Goal: Browse casually: Explore the website without a specific task or goal

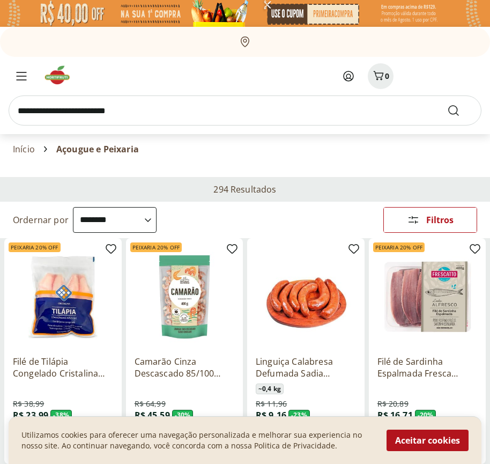
select select "**********"
click at [427, 440] on button "Aceitar cookies" at bounding box center [428, 440] width 82 height 21
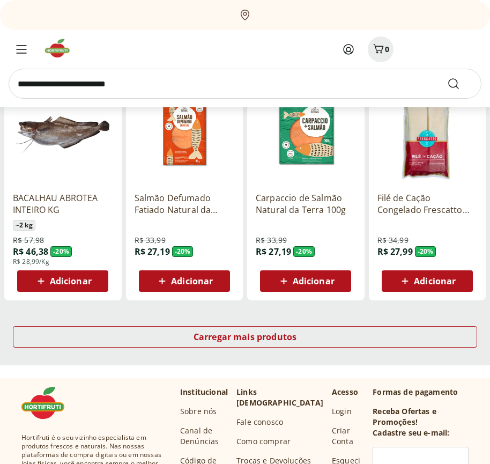
scroll to position [559, 0]
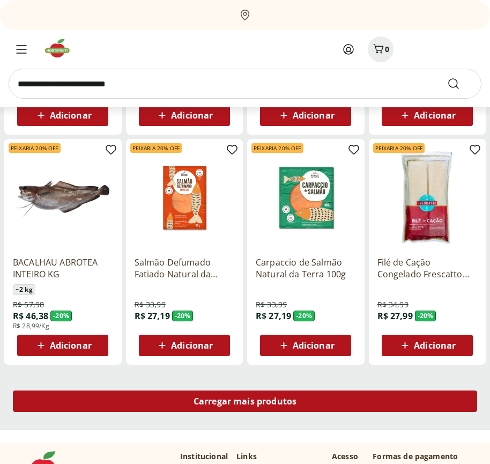
click at [245, 403] on span "Carregar mais produtos" at bounding box center [245, 401] width 103 height 9
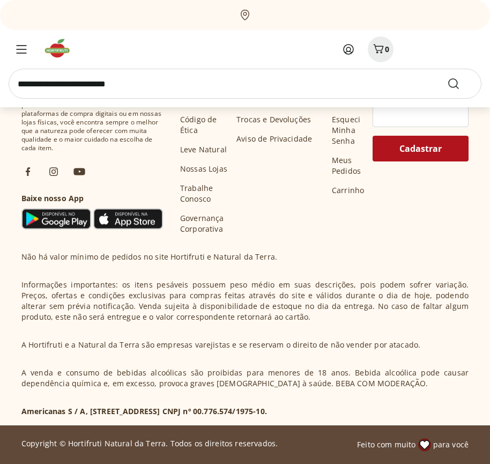
scroll to position [1252, 0]
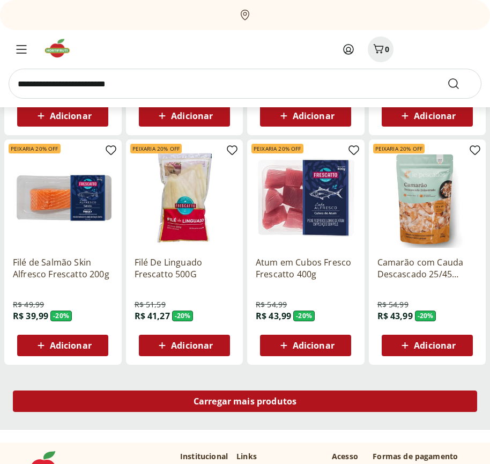
click at [245, 401] on span "Carregar mais produtos" at bounding box center [245, 401] width 103 height 9
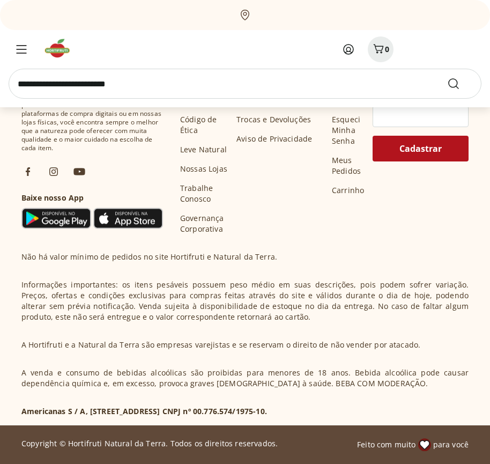
scroll to position [1946, 0]
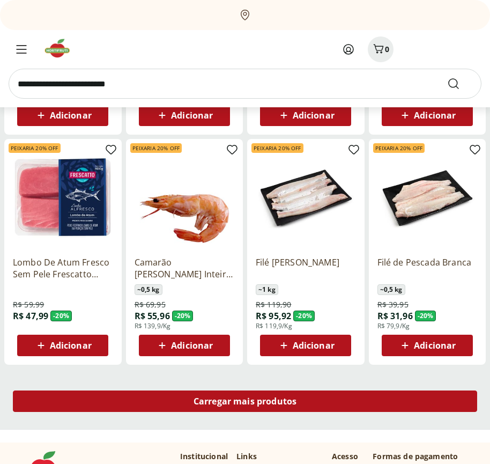
click at [245, 403] on span "Carregar mais produtos" at bounding box center [245, 401] width 103 height 9
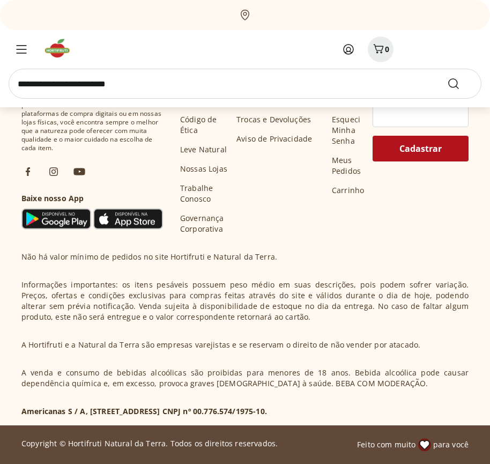
scroll to position [2639, 0]
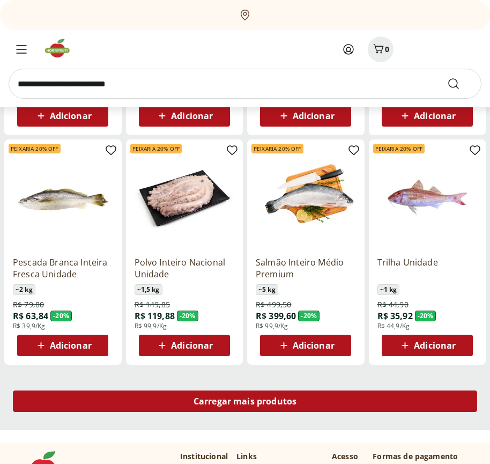
click at [245, 401] on span "Carregar mais produtos" at bounding box center [245, 401] width 103 height 9
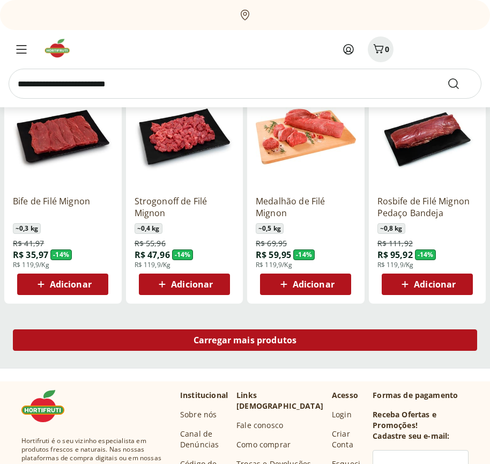
scroll to position [3333, 0]
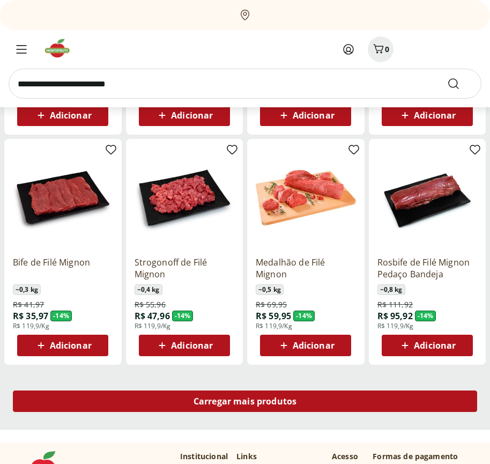
click at [245, 403] on span "Carregar mais produtos" at bounding box center [245, 401] width 103 height 9
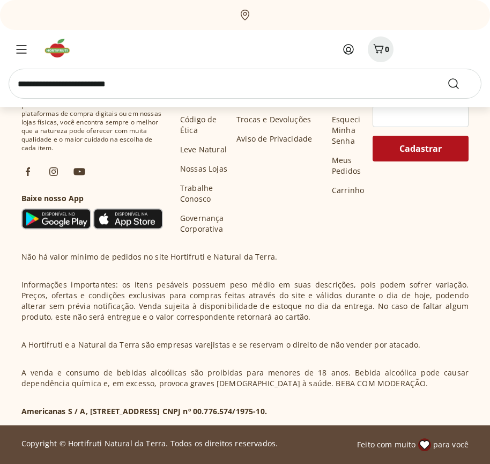
scroll to position [4027, 0]
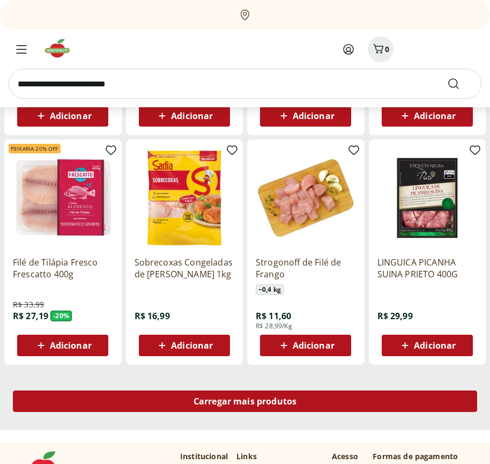
click at [245, 401] on span "Carregar mais produtos" at bounding box center [245, 401] width 103 height 9
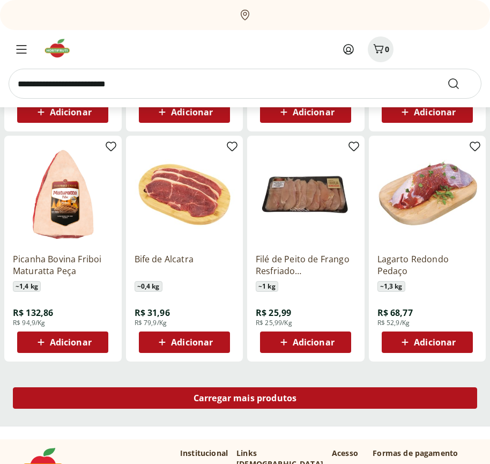
scroll to position [4721, 0]
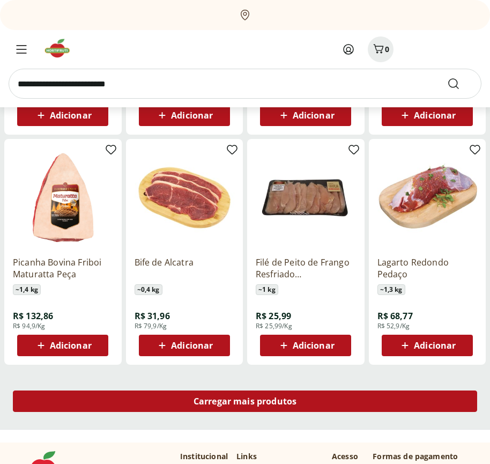
click at [245, 403] on span "Carregar mais produtos" at bounding box center [245, 401] width 103 height 9
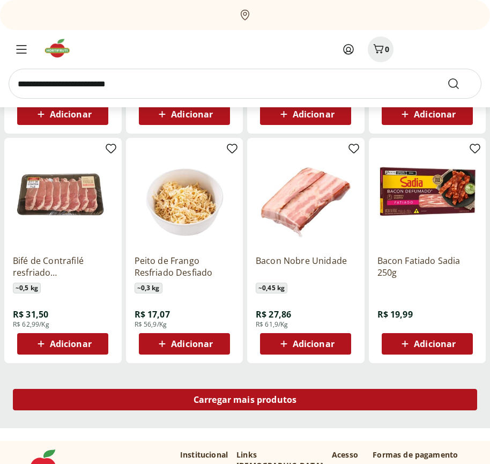
scroll to position [5414, 0]
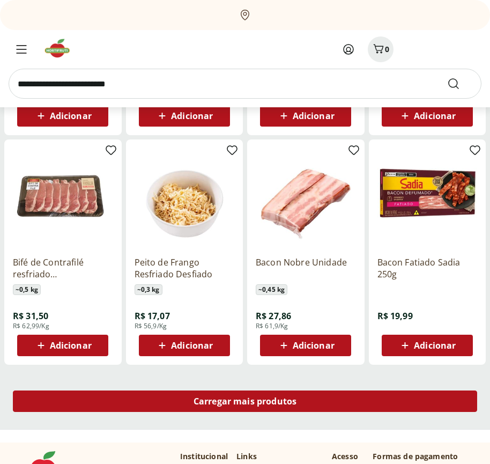
click at [245, 401] on span "Carregar mais produtos" at bounding box center [245, 401] width 103 height 9
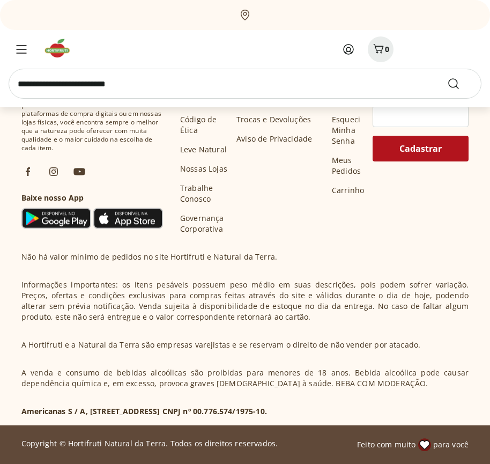
scroll to position [6108, 0]
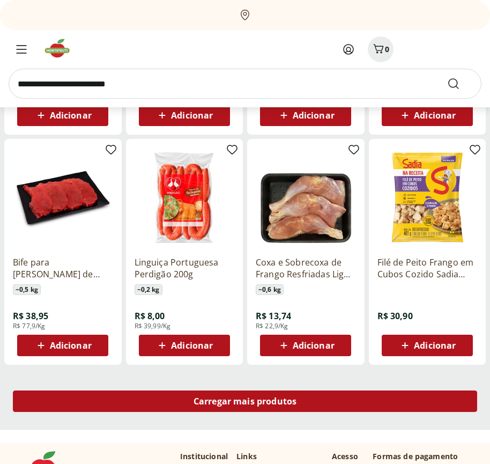
click at [245, 403] on span "Carregar mais produtos" at bounding box center [245, 401] width 103 height 9
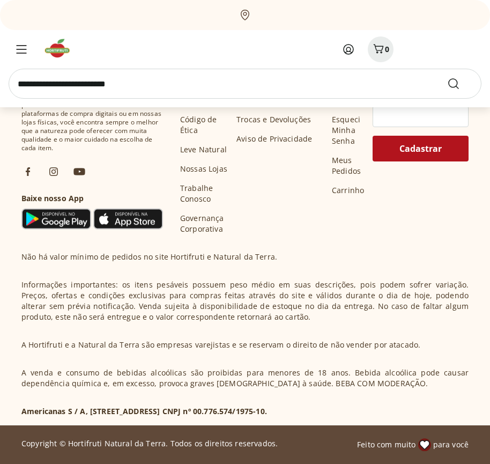
scroll to position [6801, 0]
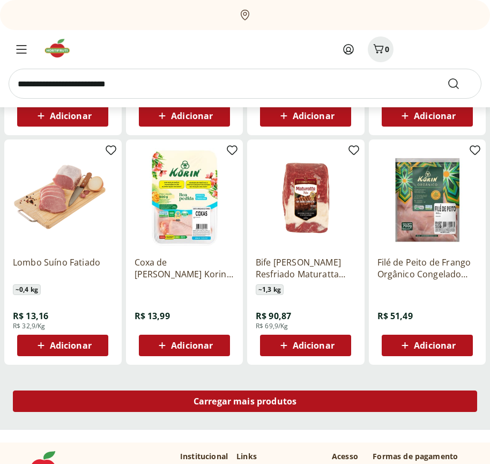
click at [245, 401] on span "Carregar mais produtos" at bounding box center [245, 401] width 103 height 9
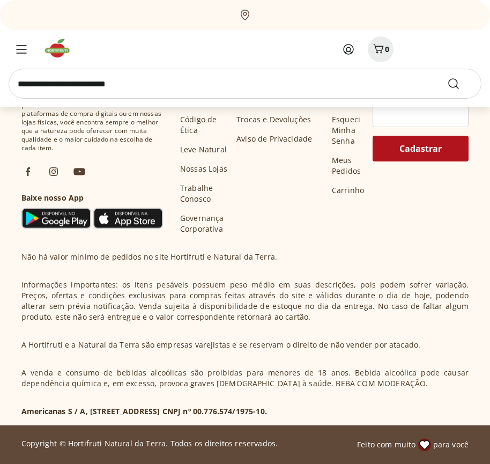
scroll to position [7495, 0]
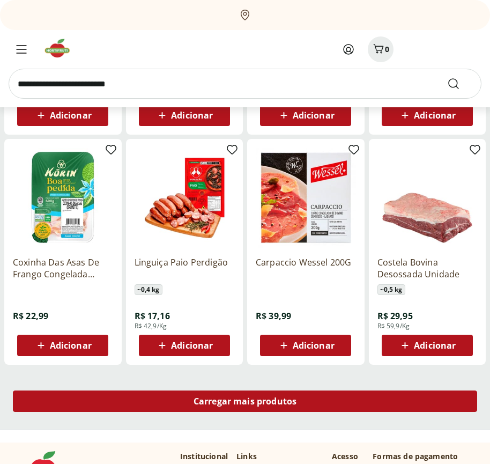
click at [245, 403] on span "Carregar mais produtos" at bounding box center [245, 401] width 103 height 9
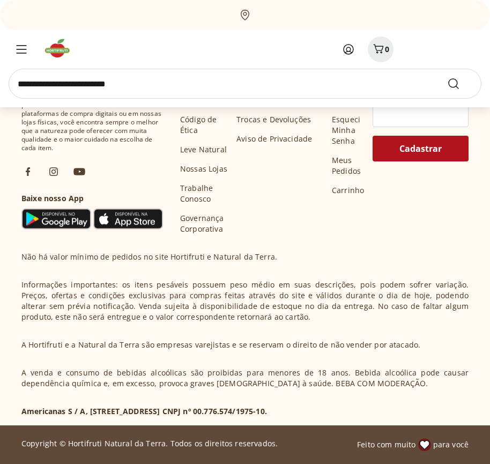
scroll to position [8189, 0]
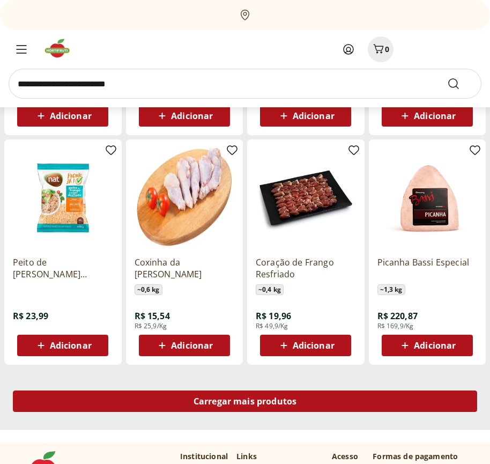
click at [245, 401] on span "Carregar mais produtos" at bounding box center [245, 401] width 103 height 9
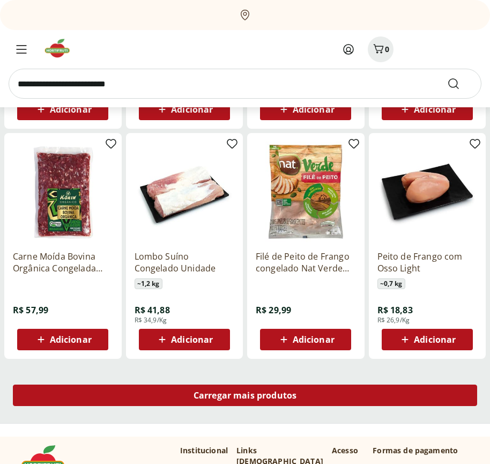
scroll to position [8883, 0]
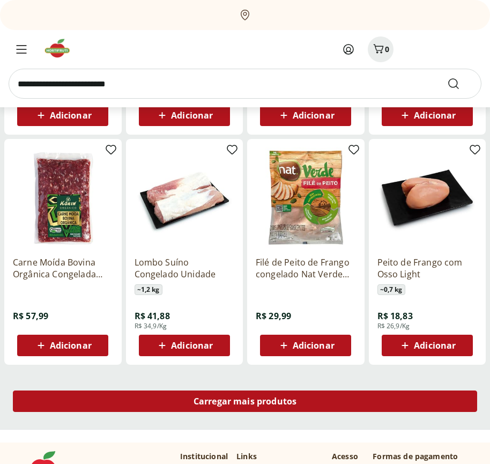
click at [245, 403] on span "Carregar mais produtos" at bounding box center [245, 401] width 103 height 9
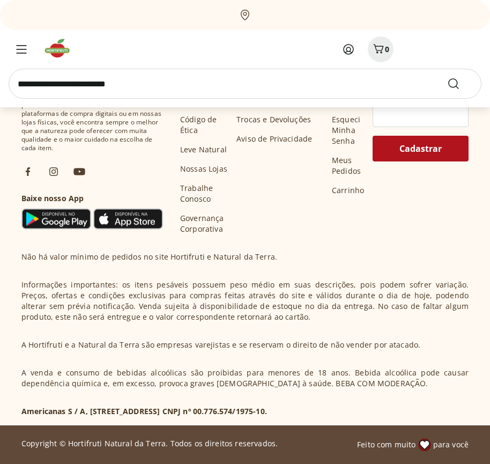
scroll to position [9576, 0]
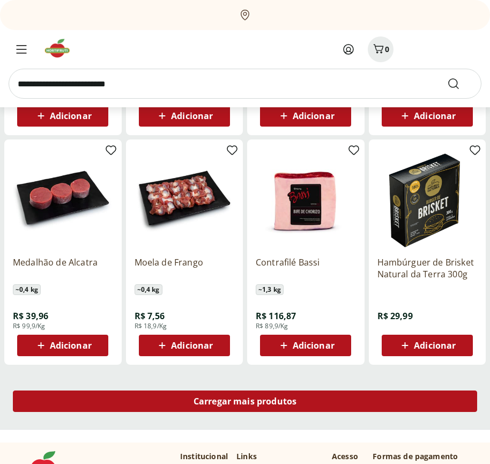
click at [245, 401] on span "Carregar mais produtos" at bounding box center [245, 401] width 103 height 9
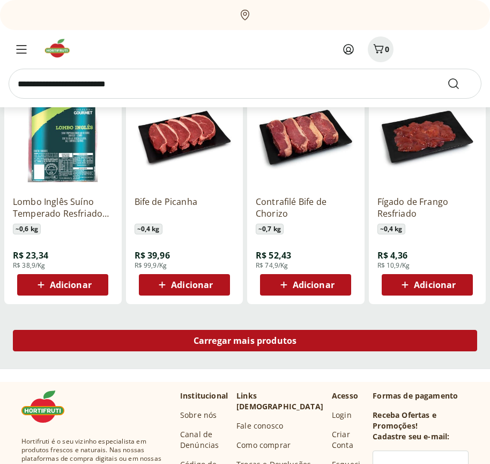
scroll to position [10270, 0]
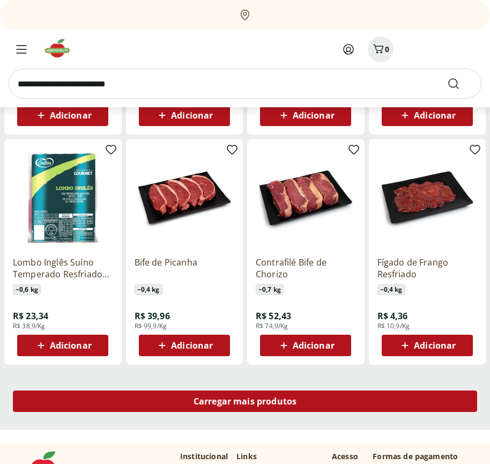
click at [245, 403] on span "Carregar mais produtos" at bounding box center [245, 401] width 103 height 9
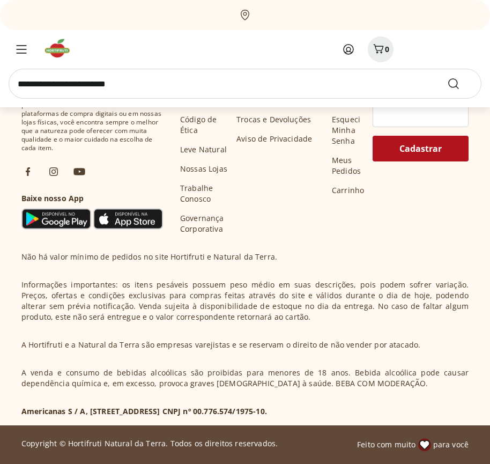
scroll to position [10963, 0]
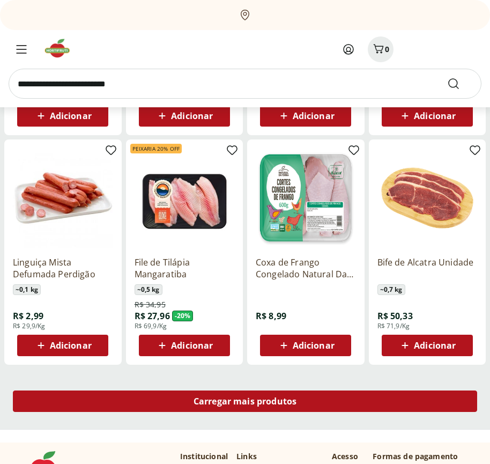
click at [245, 401] on span "Carregar mais produtos" at bounding box center [245, 401] width 103 height 9
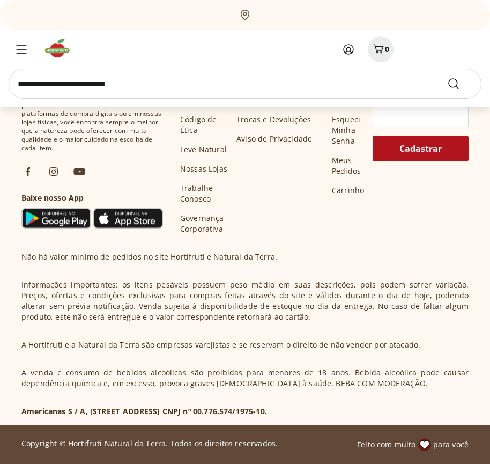
scroll to position [11657, 0]
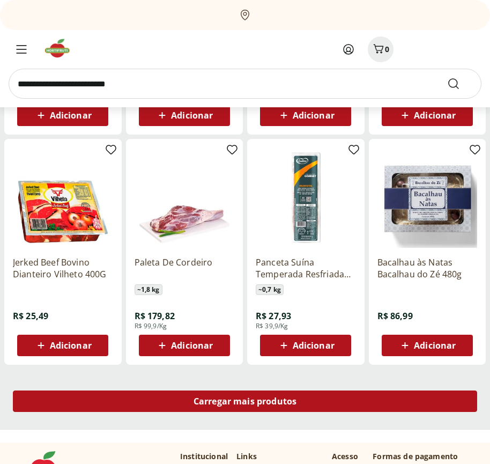
click at [245, 403] on span "Carregar mais produtos" at bounding box center [245, 401] width 103 height 9
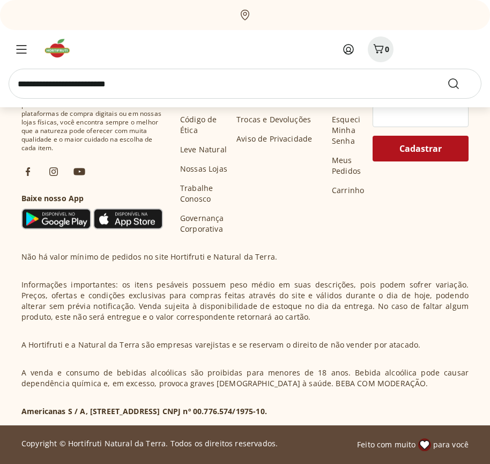
scroll to position [12351, 0]
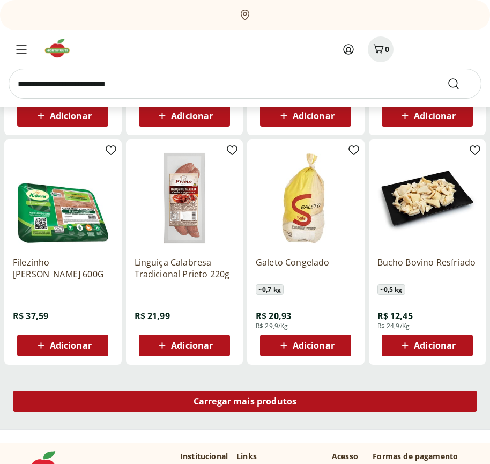
click at [245, 401] on span "Carregar mais produtos" at bounding box center [245, 401] width 103 height 9
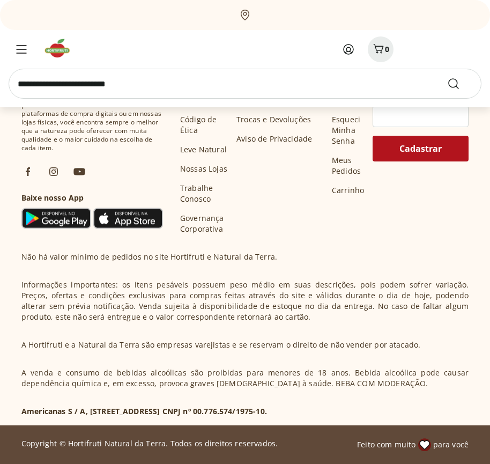
scroll to position [13044, 0]
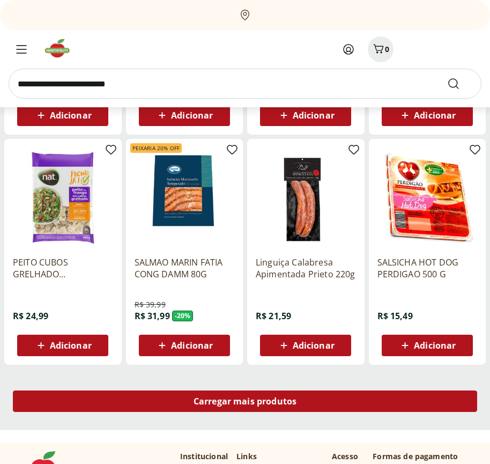
click at [245, 403] on span "Carregar mais produtos" at bounding box center [245, 401] width 103 height 9
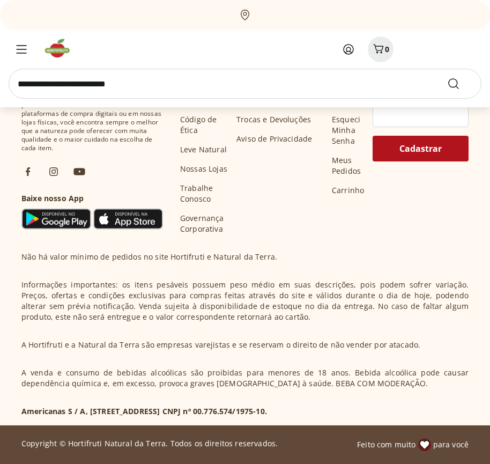
scroll to position [13738, 0]
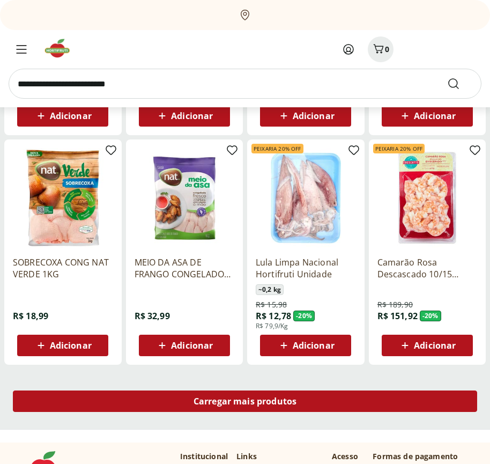
click at [245, 401] on span "Carregar mais produtos" at bounding box center [245, 401] width 103 height 9
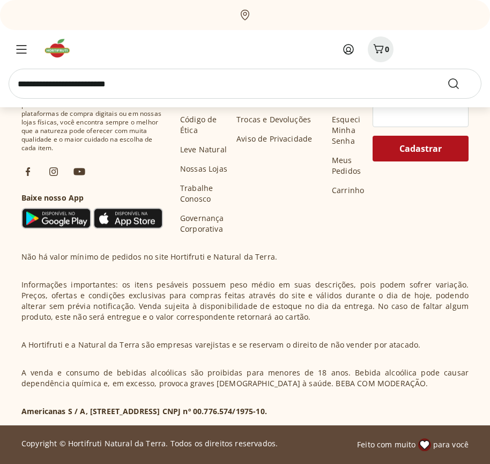
scroll to position [14432, 0]
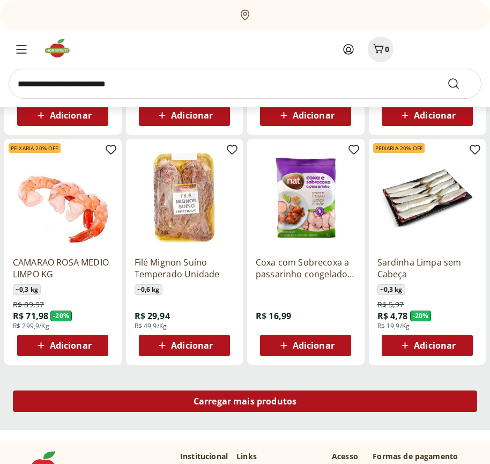
click at [245, 403] on span "Carregar mais produtos" at bounding box center [245, 401] width 103 height 9
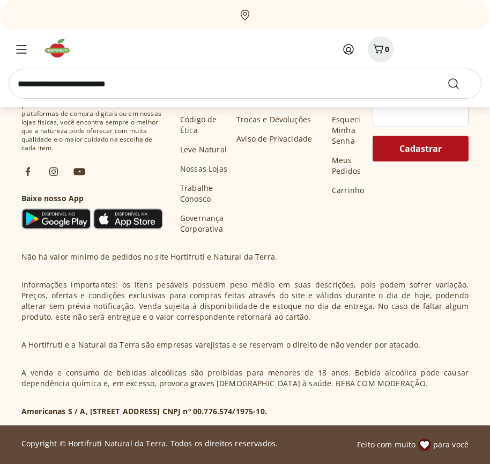
scroll to position [15125, 0]
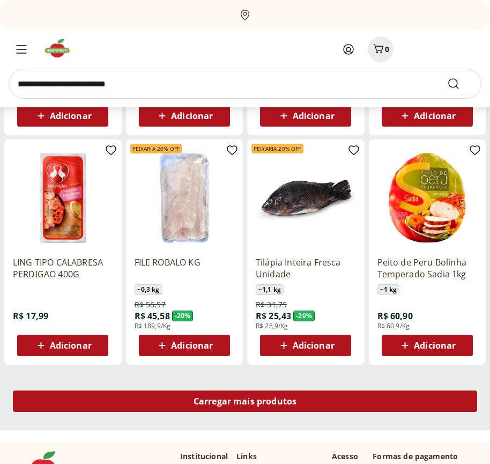
click at [245, 401] on span "Carregar mais produtos" at bounding box center [245, 401] width 103 height 9
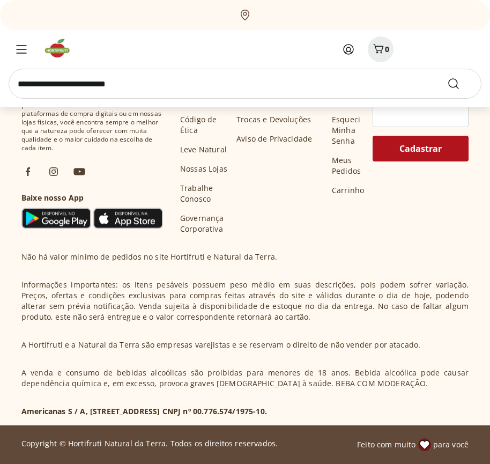
scroll to position [15819, 0]
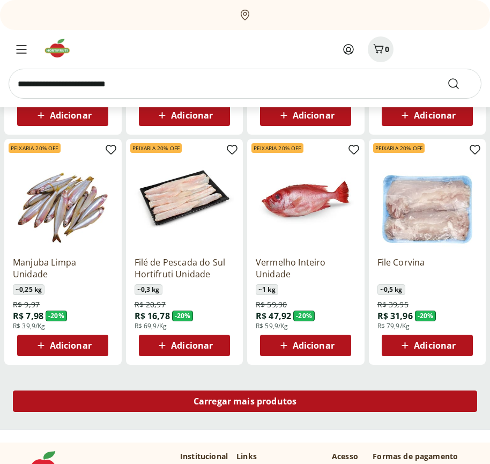
click at [245, 403] on span "Carregar mais produtos" at bounding box center [245, 401] width 103 height 9
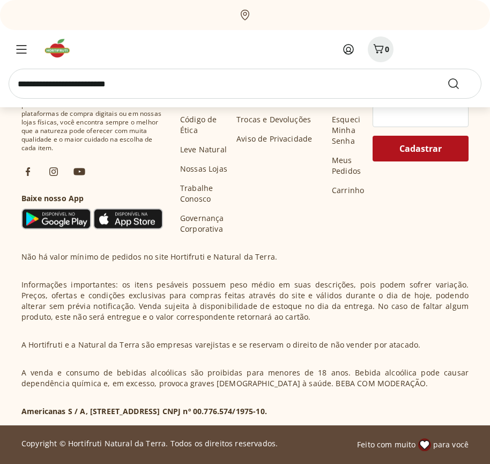
scroll to position [16512, 0]
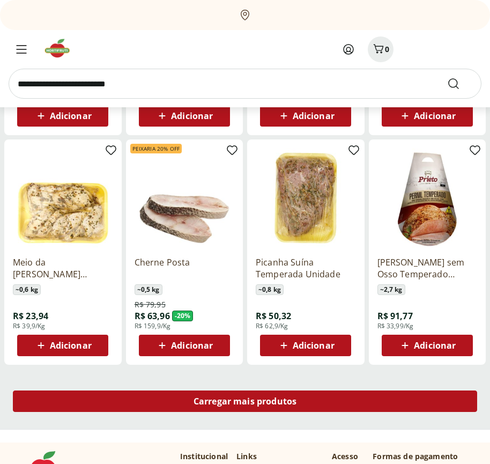
click at [245, 401] on span "Carregar mais produtos" at bounding box center [245, 401] width 103 height 9
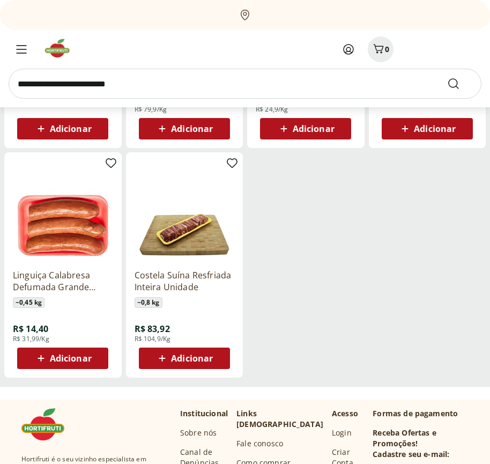
scroll to position [16920, 0]
